Goal: Understand process/instructions: Learn how to perform a task or action

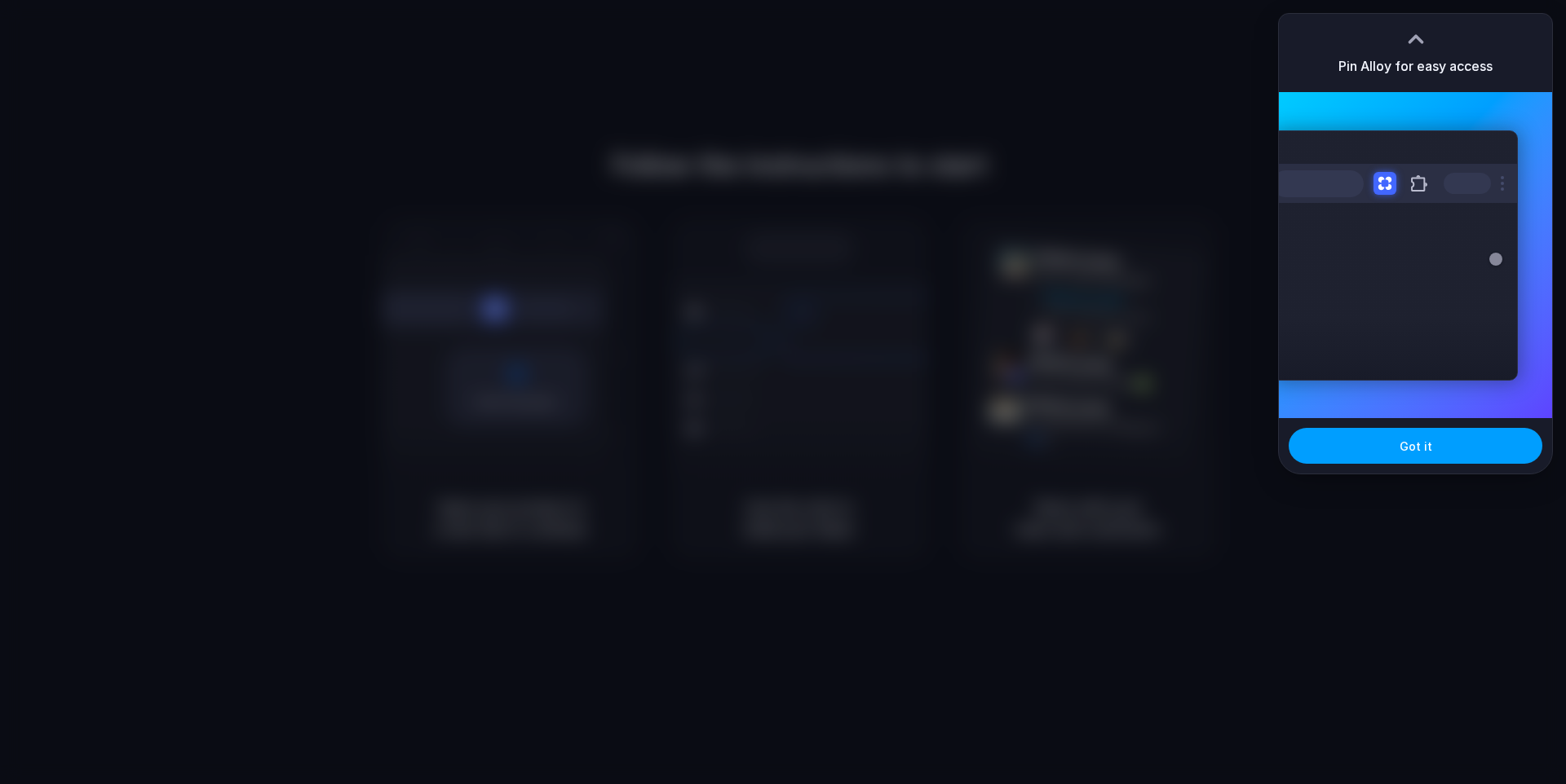
click at [1410, 453] on span "Got it" at bounding box center [1415, 447] width 32 height 18
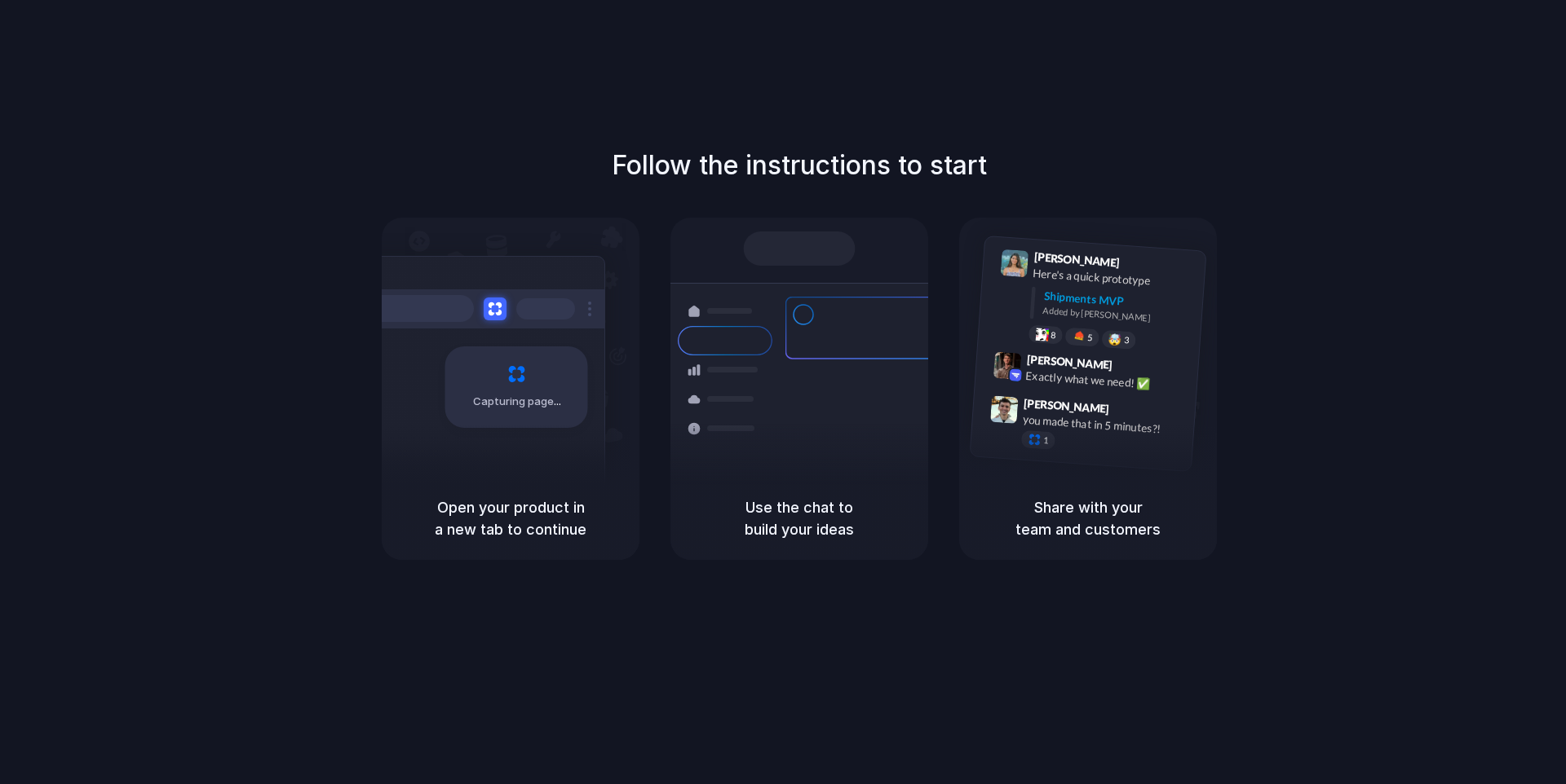
click at [1341, 321] on div "Follow the instructions to start Capturing page Open your product in a new tab …" at bounding box center [799, 353] width 1566 height 414
click at [1095, 328] on div "[PERSON_NAME] 9:41 AM Here's a quick prototype Shipments MVP Added by [PERSON_N…" at bounding box center [1109, 302] width 174 height 102
drag, startPoint x: 1011, startPoint y: 169, endPoint x: 1010, endPoint y: 179, distance: 10.0
click at [1010, 174] on div "Follow the instructions to start Capturing page Open your product in a new tab …" at bounding box center [799, 353] width 1566 height 414
